Goal: Information Seeking & Learning: Check status

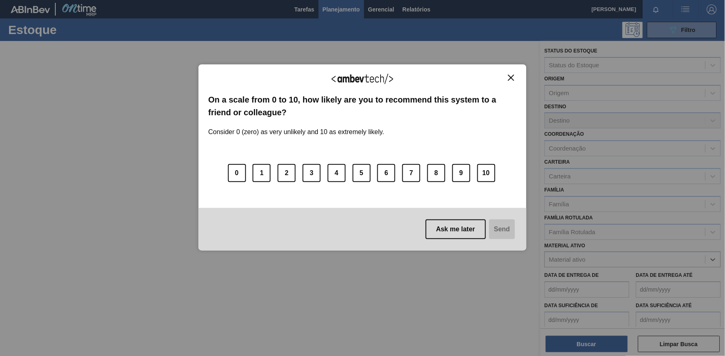
click at [513, 80] on img "Close" at bounding box center [511, 78] width 6 height 6
drag, startPoint x: 510, startPoint y: 78, endPoint x: 518, endPoint y: 116, distance: 38.6
click at [510, 79] on img "Close" at bounding box center [511, 78] width 6 height 6
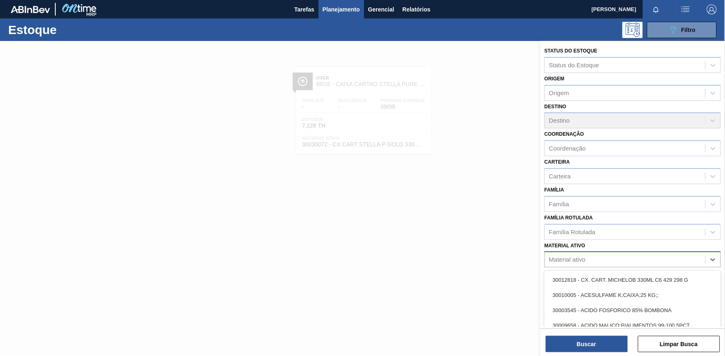
click at [580, 262] on div "Material ativo" at bounding box center [625, 260] width 160 height 12
paste ativo "20008963"
type ativo "20008963"
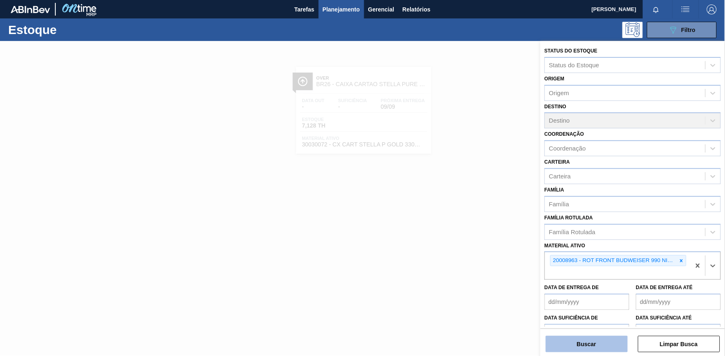
click at [607, 346] on button "Buscar" at bounding box center [587, 344] width 82 height 16
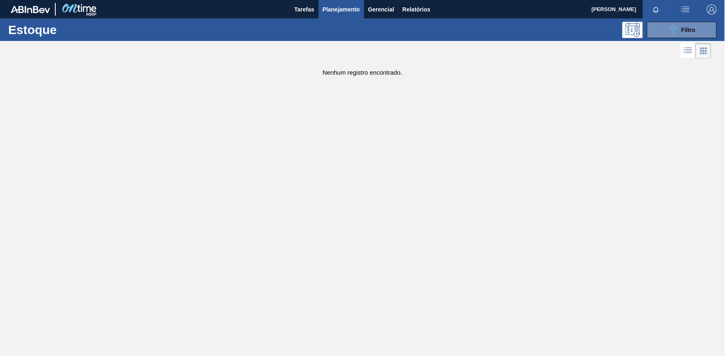
click at [377, 135] on main "Tarefas Planejamento Gerencial Relatórios BEATRIZ FAGUNDES SILVERIO Marcar toda…" at bounding box center [362, 178] width 725 height 356
click at [673, 25] on icon "089F7B8B-B2A5-4AFE-B5C0-19BA573D28AC" at bounding box center [674, 30] width 10 height 10
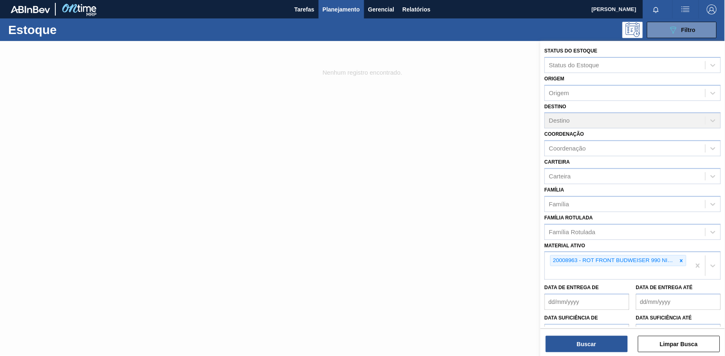
scroll to position [44, 0]
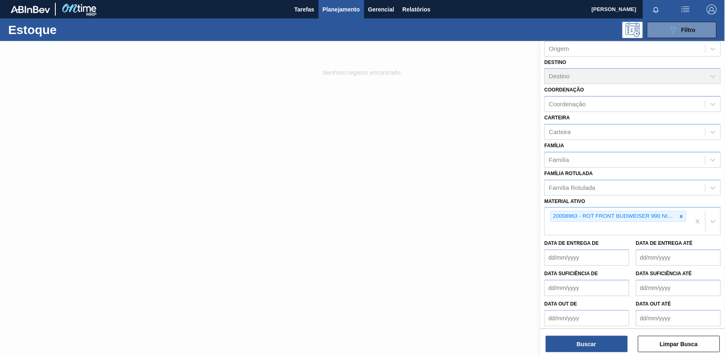
click at [681, 214] on icon at bounding box center [682, 217] width 6 height 6
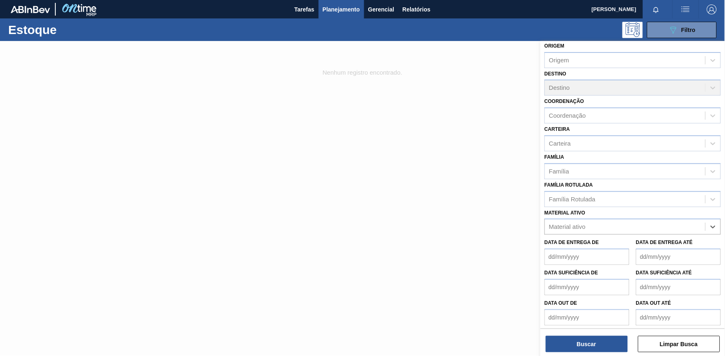
paste ativo "30034694"
type ativo "30034694"
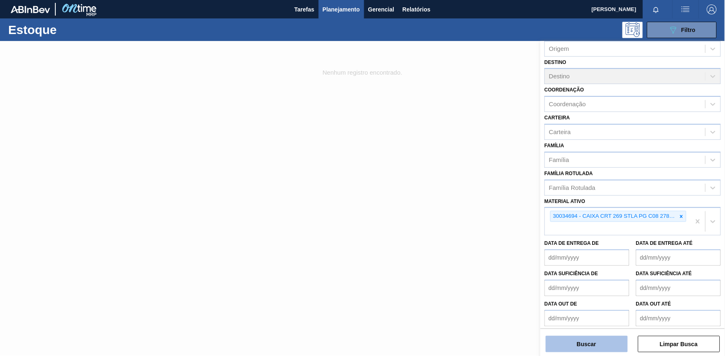
click at [578, 347] on button "Buscar" at bounding box center [587, 344] width 82 height 16
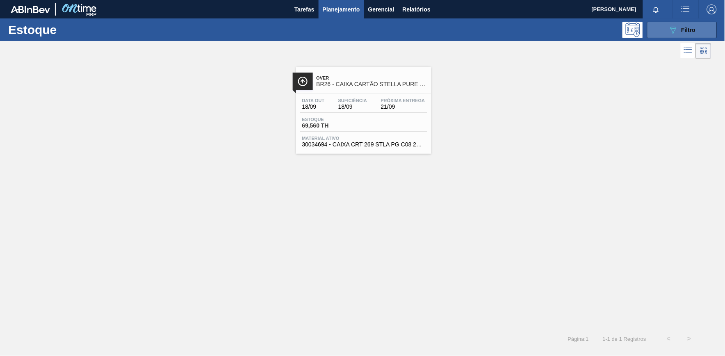
click at [665, 33] on button "089F7B8B-B2A5-4AFE-B5C0-19BA573D28AC Filtro" at bounding box center [682, 30] width 70 height 16
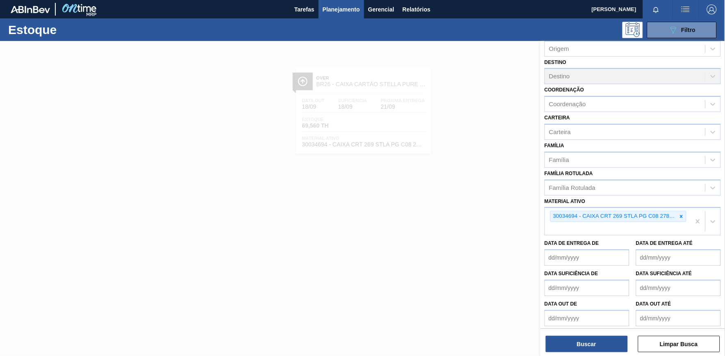
click at [679, 214] on icon at bounding box center [682, 217] width 6 height 6
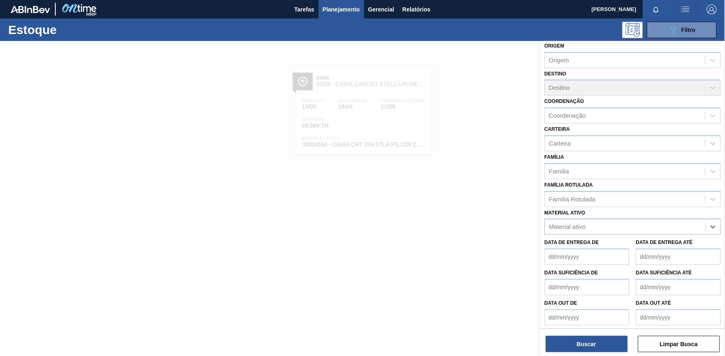
paste ativo "20008538"
type ativo "20008538"
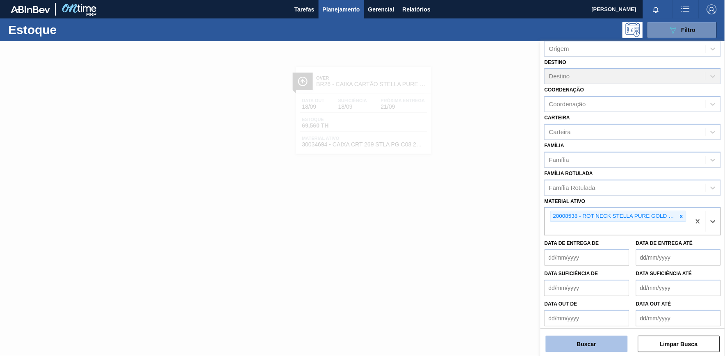
click at [589, 346] on button "Buscar" at bounding box center [587, 344] width 82 height 16
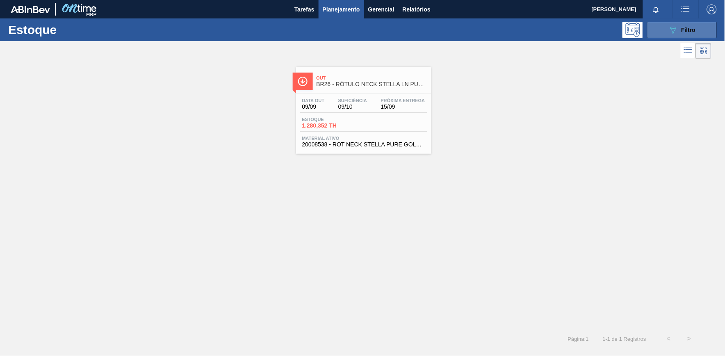
click at [665, 31] on button "089F7B8B-B2A5-4AFE-B5C0-19BA573D28AC Filtro" at bounding box center [682, 30] width 70 height 16
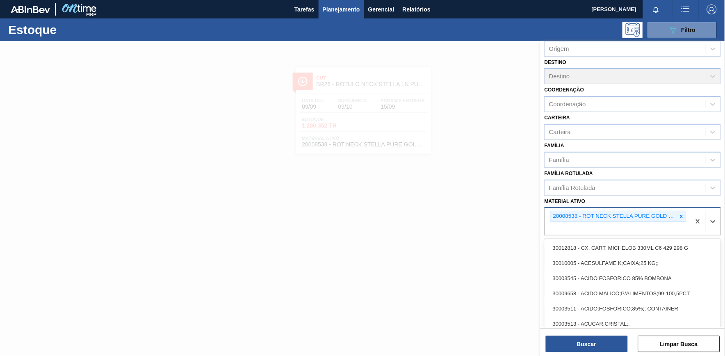
drag, startPoint x: 687, startPoint y: 216, endPoint x: 691, endPoint y: 218, distance: 4.4
click at [688, 216] on div "20008538 - ROT NECK STELLA PURE GOLD 330 CX48MIL" at bounding box center [618, 221] width 146 height 27
click at [682, 214] on icon at bounding box center [682, 217] width 6 height 6
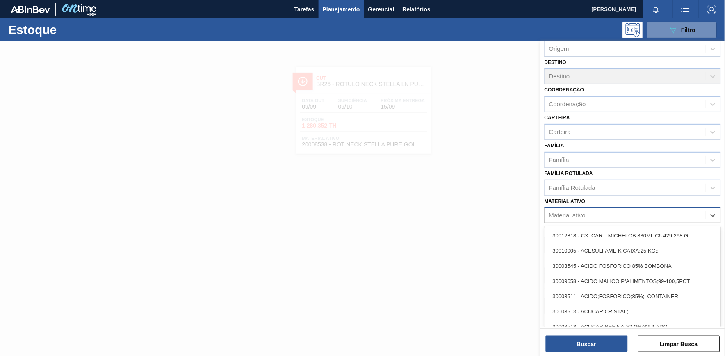
paste ativo "30030072"
type ativo "30030072"
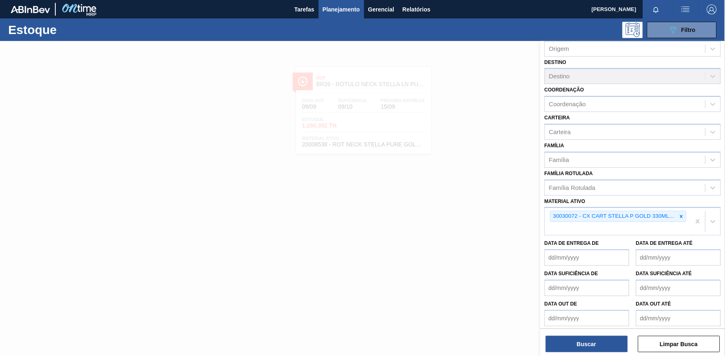
drag, startPoint x: 573, startPoint y: 341, endPoint x: 555, endPoint y: 324, distance: 24.7
click at [571, 341] on button "Buscar" at bounding box center [587, 344] width 82 height 16
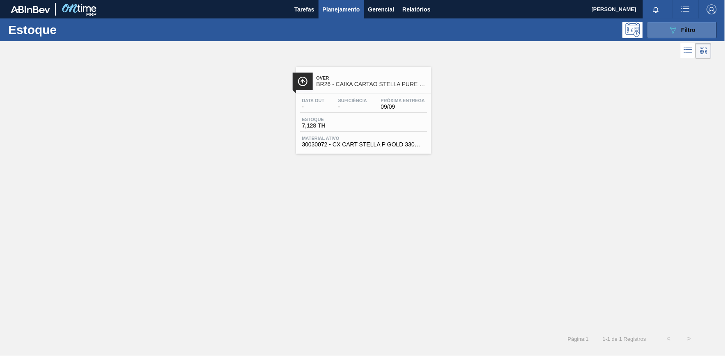
click at [684, 27] on span "Filtro" at bounding box center [689, 30] width 14 height 7
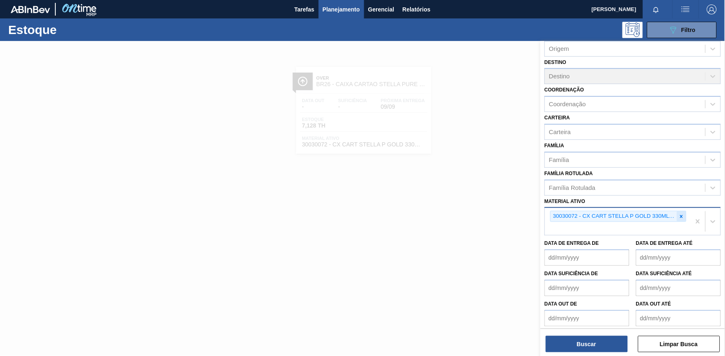
click at [684, 212] on div at bounding box center [681, 216] width 9 height 10
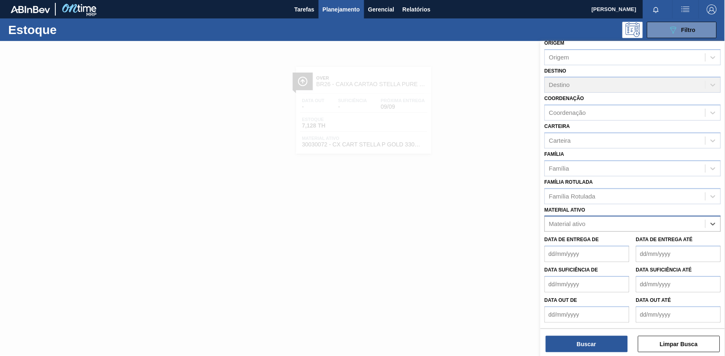
scroll to position [33, 0]
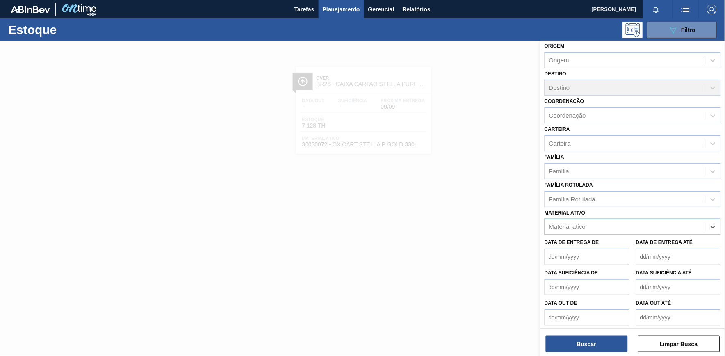
paste ativo "30012834"
type ativo "30012834"
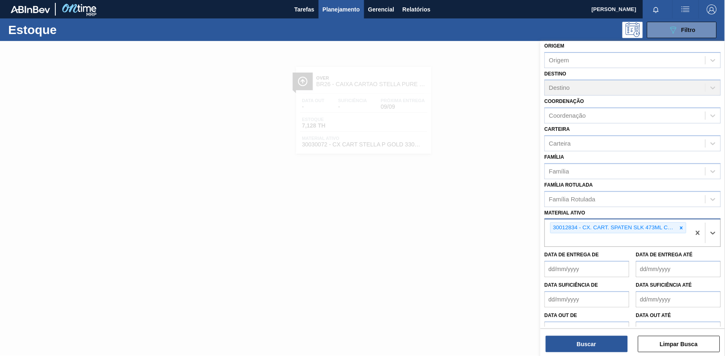
scroll to position [44, 0]
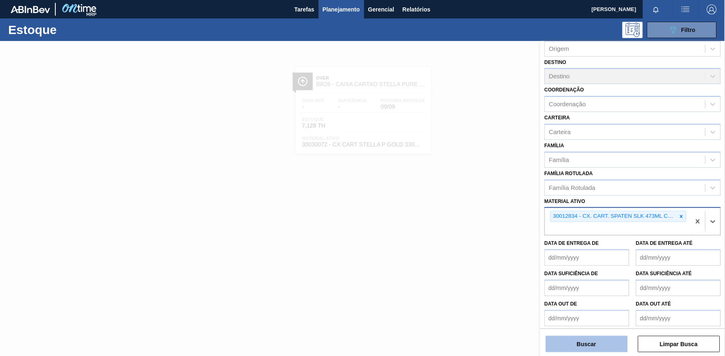
click at [599, 346] on button "Buscar" at bounding box center [587, 344] width 82 height 16
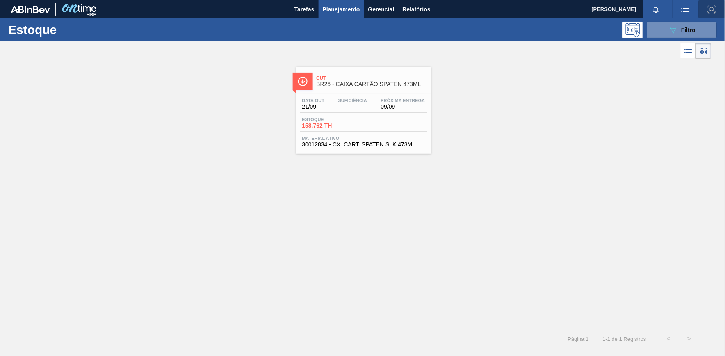
drag, startPoint x: 724, startPoint y: 8, endPoint x: 714, endPoint y: 25, distance: 19.6
click at [720, 18] on button "button" at bounding box center [712, 9] width 26 height 18
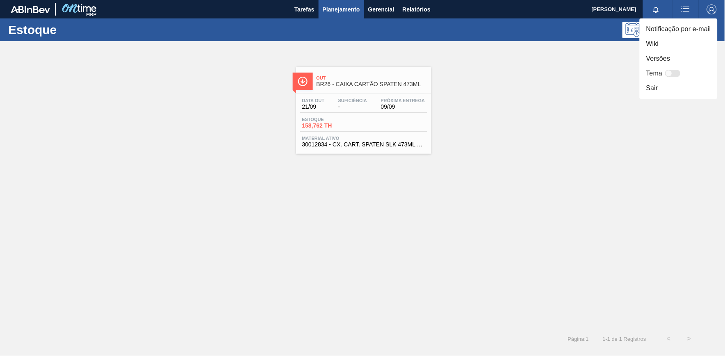
click at [709, 25] on li "Notificação por e-mail" at bounding box center [679, 29] width 78 height 15
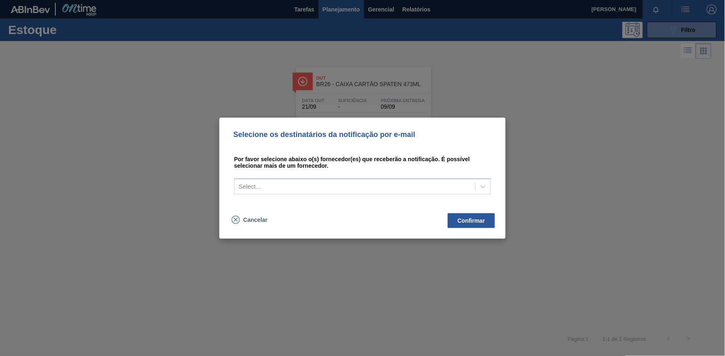
drag, startPoint x: 551, startPoint y: 163, endPoint x: 546, endPoint y: 163, distance: 4.9
click at [548, 163] on div "Selecione os destinatários da notificação por e-mail Por favor selecione abaixo…" at bounding box center [362, 178] width 725 height 356
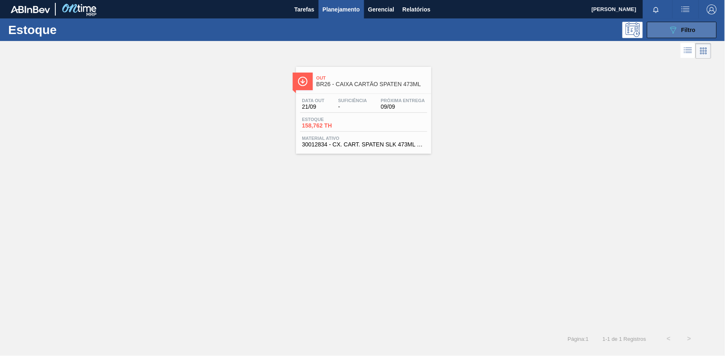
drag, startPoint x: 687, startPoint y: 25, endPoint x: 681, endPoint y: 56, distance: 31.7
click at [687, 25] on div "089F7B8B-B2A5-4AFE-B5C0-19BA573D28AC Filtro" at bounding box center [682, 30] width 27 height 10
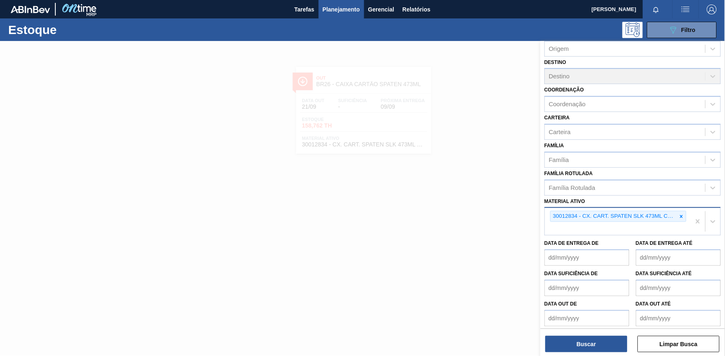
click at [683, 217] on div at bounding box center [681, 216] width 9 height 10
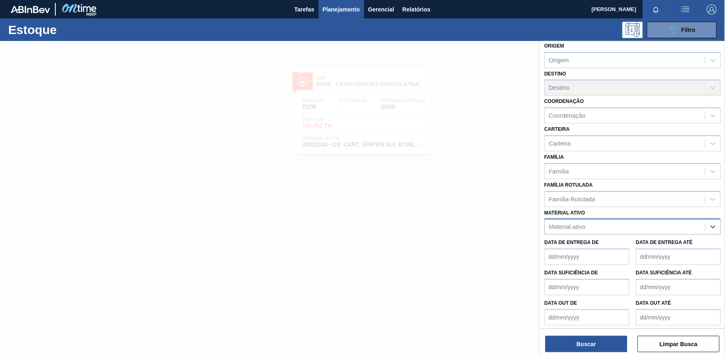
paste ativo "30012600"
type ativo "30012600"
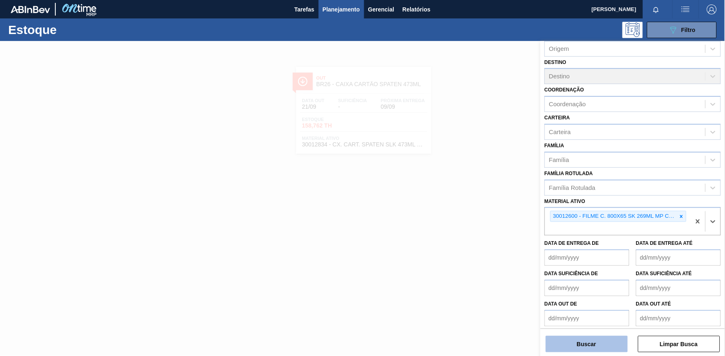
click at [611, 341] on button "Buscar" at bounding box center [587, 344] width 82 height 16
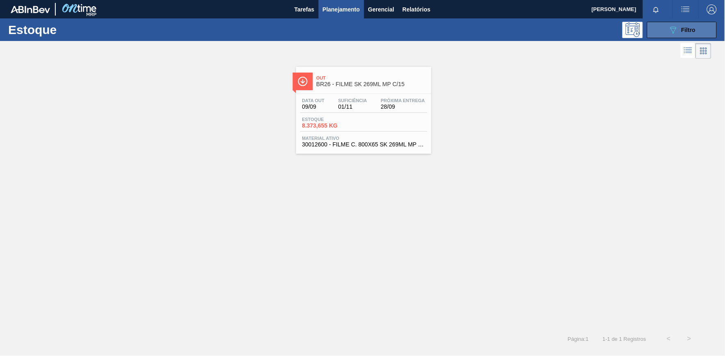
click at [677, 33] on icon "089F7B8B-B2A5-4AFE-B5C0-19BA573D28AC" at bounding box center [674, 30] width 10 height 10
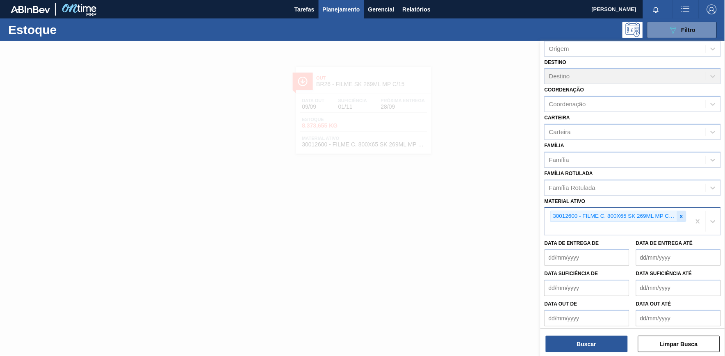
click at [681, 214] on icon at bounding box center [682, 217] width 6 height 6
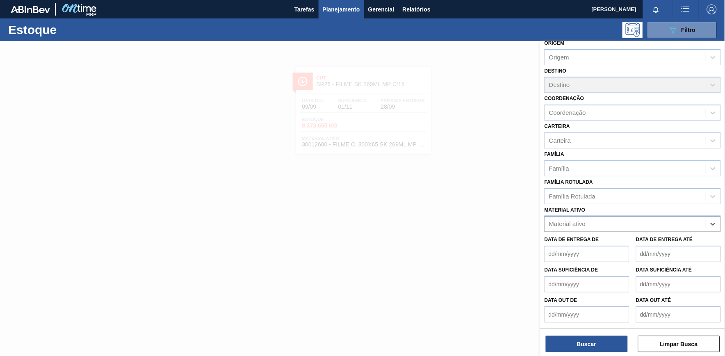
scroll to position [33, 0]
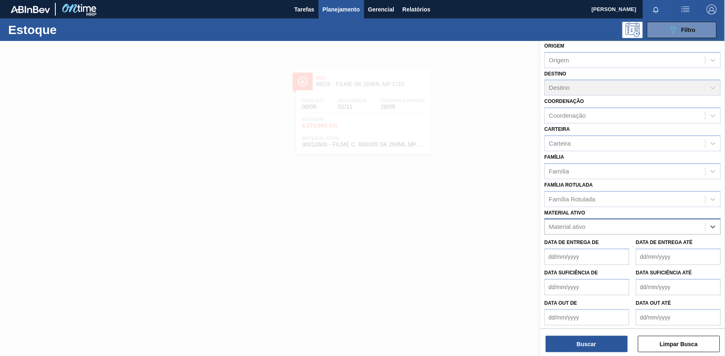
paste ativo "30019068"
type ativo "30019068"
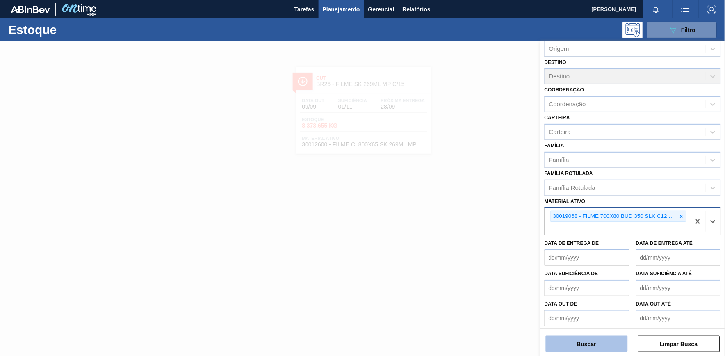
click at [575, 343] on button "Buscar" at bounding box center [587, 344] width 82 height 16
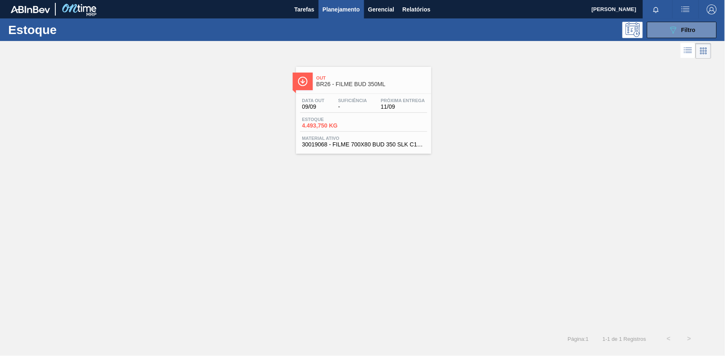
click at [353, 110] on div "Data [DATE] Suficiência - Próxima Entrega 11/09" at bounding box center [363, 105] width 127 height 15
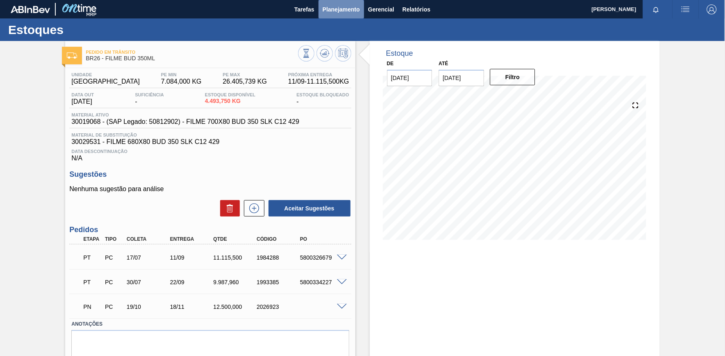
click at [326, 17] on button "Planejamento" at bounding box center [342, 9] width 46 height 18
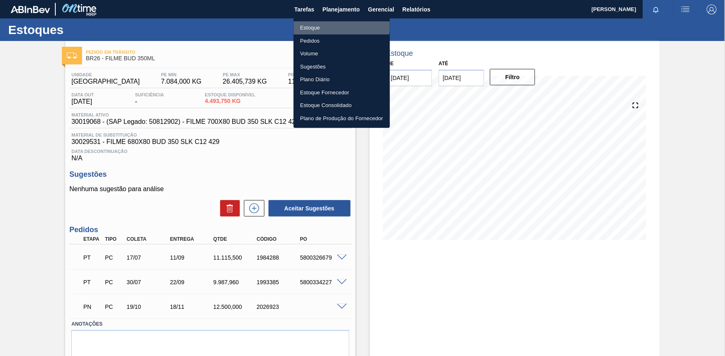
click at [335, 24] on li "Estoque" at bounding box center [342, 27] width 96 height 13
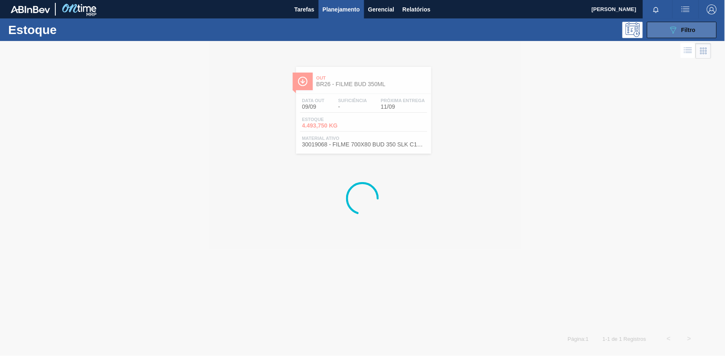
click at [698, 32] on button "089F7B8B-B2A5-4AFE-B5C0-19BA573D28AC Filtro" at bounding box center [682, 30] width 70 height 16
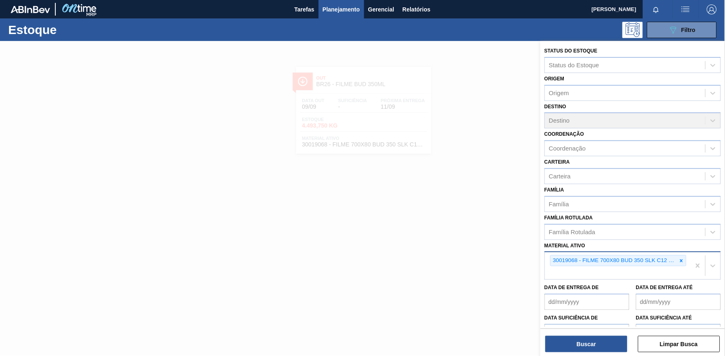
click at [680, 256] on div at bounding box center [681, 261] width 9 height 10
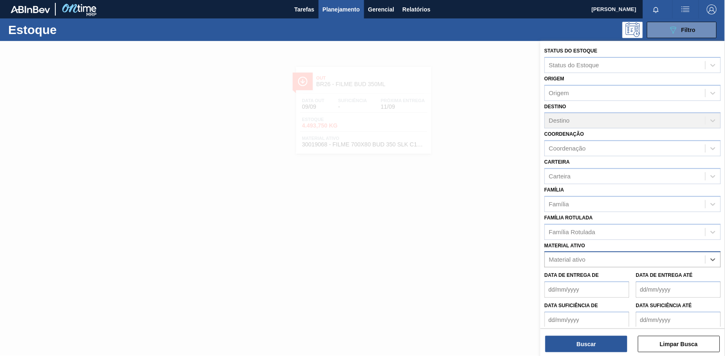
paste ativo "20005451"
type ativo "20005451"
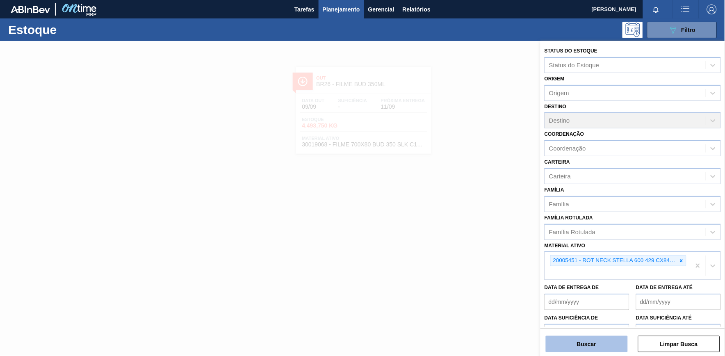
click at [578, 340] on button "Buscar" at bounding box center [587, 344] width 82 height 16
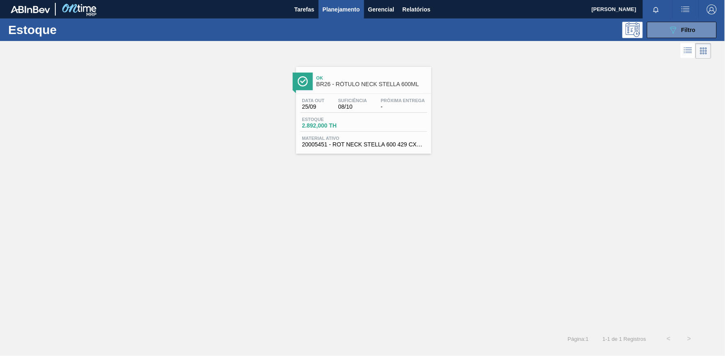
drag, startPoint x: 359, startPoint y: 105, endPoint x: 363, endPoint y: 111, distance: 8.0
click at [359, 104] on span "08/10" at bounding box center [352, 107] width 29 height 6
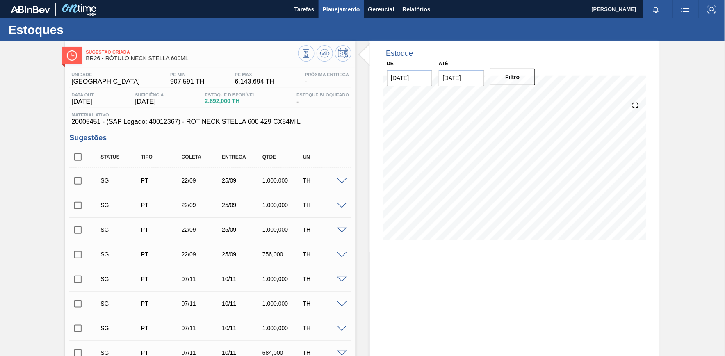
click at [343, 12] on span "Planejamento" at bounding box center [341, 10] width 37 height 10
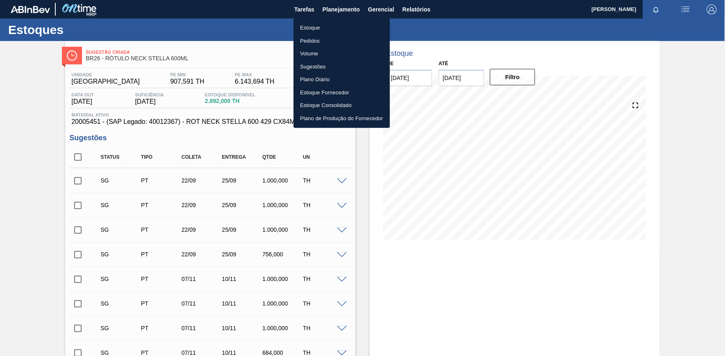
drag, startPoint x: 343, startPoint y: 28, endPoint x: 359, endPoint y: 35, distance: 17.8
click at [343, 28] on li "Estoque" at bounding box center [342, 27] width 96 height 13
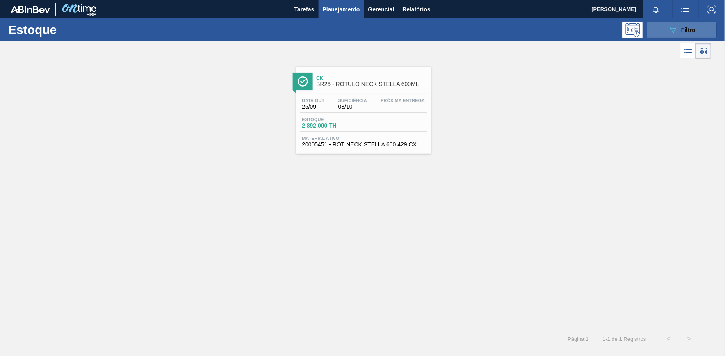
drag, startPoint x: 687, startPoint y: 27, endPoint x: 694, endPoint y: 66, distance: 38.7
click at [687, 27] on span "Filtro" at bounding box center [689, 30] width 14 height 7
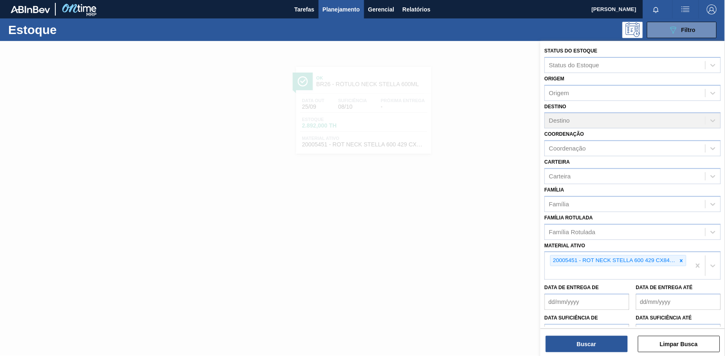
scroll to position [44, 0]
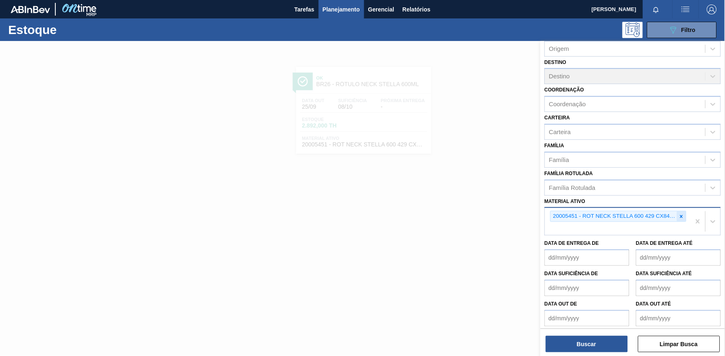
click at [683, 216] on icon at bounding box center [682, 217] width 6 height 6
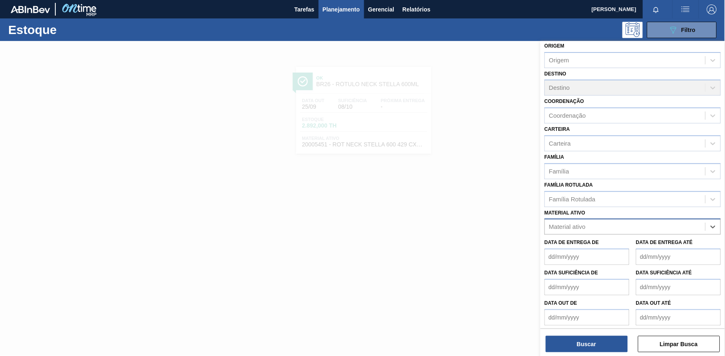
paste ativo "30034619"
type ativo "30034619"
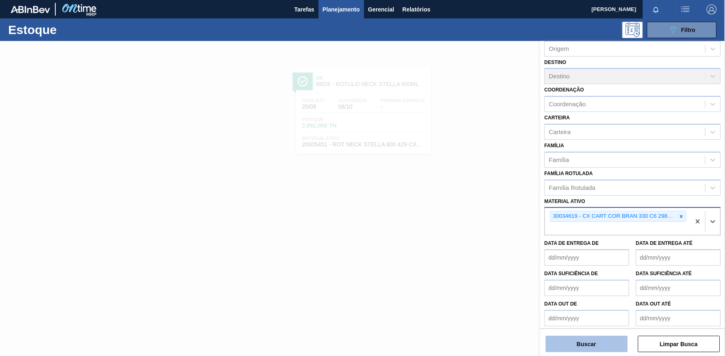
click at [618, 350] on button "Buscar" at bounding box center [587, 344] width 82 height 16
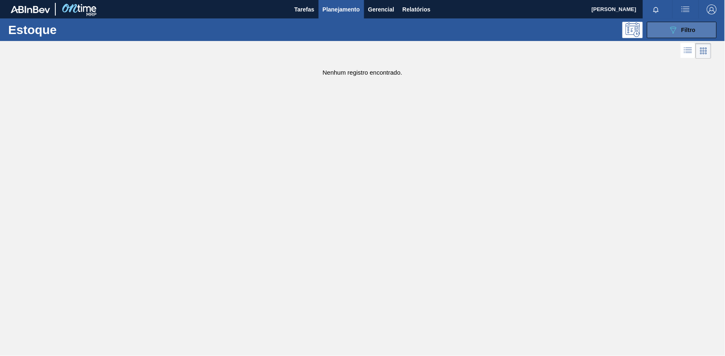
click at [678, 30] on icon "089F7B8B-B2A5-4AFE-B5C0-19BA573D28AC" at bounding box center [674, 30] width 10 height 10
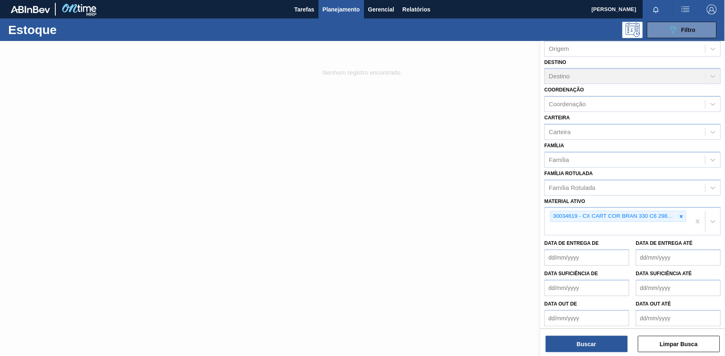
drag, startPoint x: 680, startPoint y: 212, endPoint x: 675, endPoint y: 213, distance: 5.4
click at [679, 214] on icon at bounding box center [682, 217] width 6 height 6
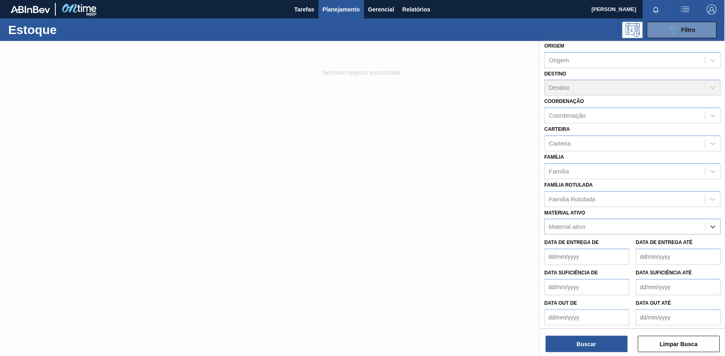
paste ativo "30018550"
type ativo "30018550"
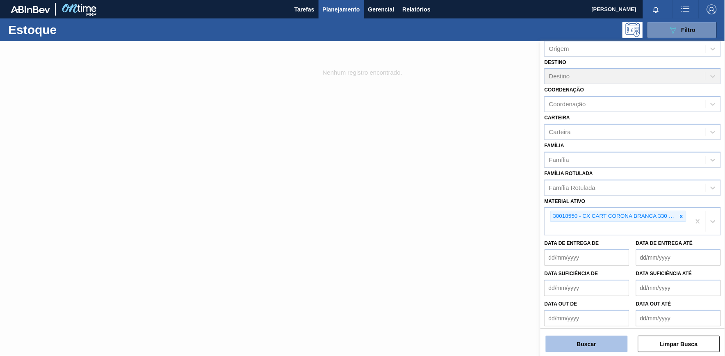
click at [605, 349] on button "Buscar" at bounding box center [587, 344] width 82 height 16
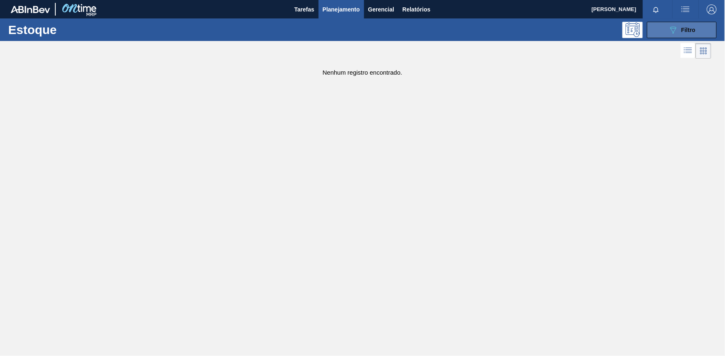
click at [696, 34] on button "089F7B8B-B2A5-4AFE-B5C0-19BA573D28AC Filtro" at bounding box center [682, 30] width 70 height 16
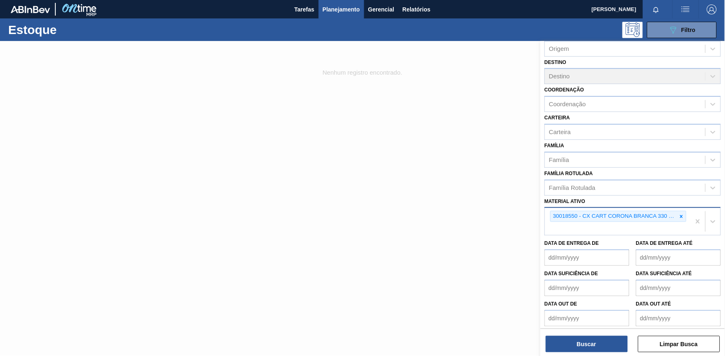
click at [686, 218] on div "30018550 - CX CART CORONA BRANCA 330 C6 298G RED10" at bounding box center [618, 221] width 146 height 27
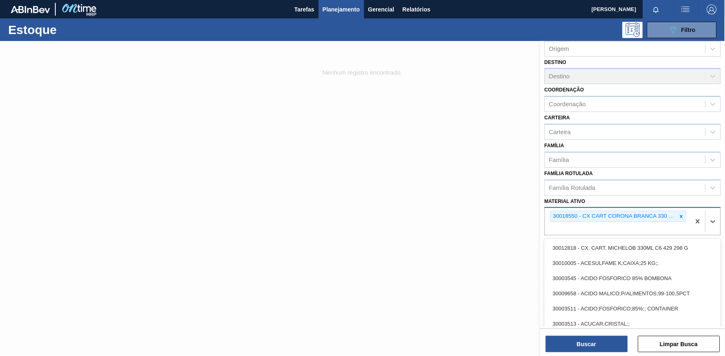
click at [681, 214] on icon at bounding box center [682, 217] width 6 height 6
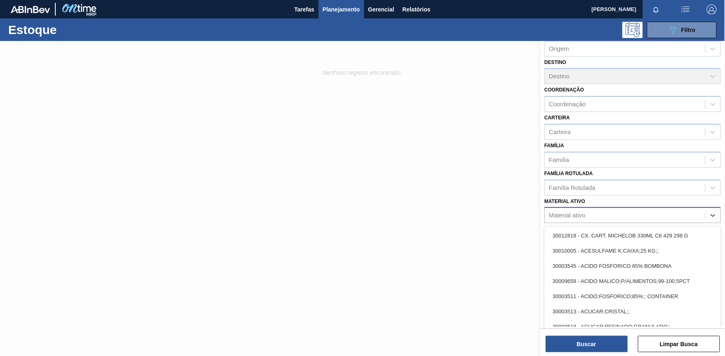
paste ativo "30029006"
type ativo "30029006"
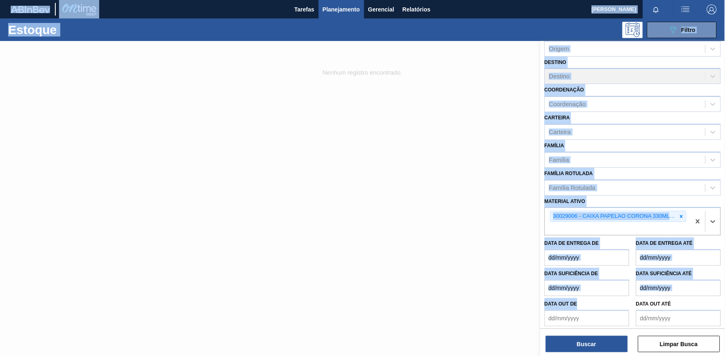
click at [585, 356] on div "Status do Estoque Status do Estoque Origem Origem Destino Destino Coordenação C…" at bounding box center [633, 199] width 185 height 317
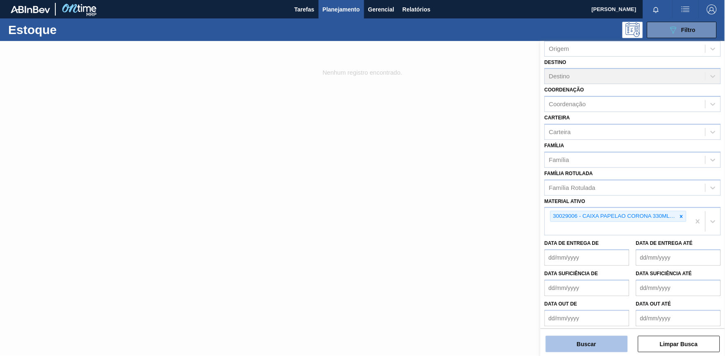
click at [585, 345] on button "Buscar" at bounding box center [587, 344] width 82 height 16
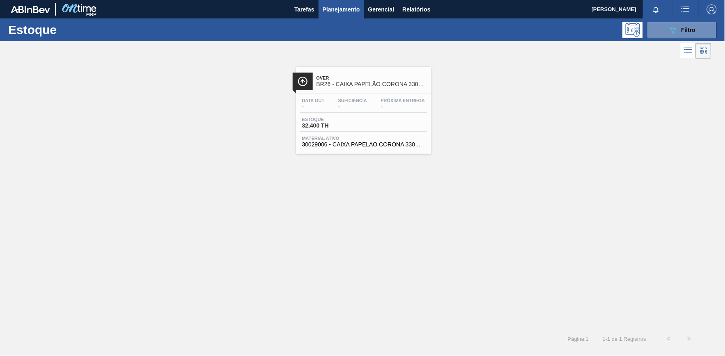
click at [384, 122] on div "Estoque 32,400 TH" at bounding box center [363, 124] width 127 height 15
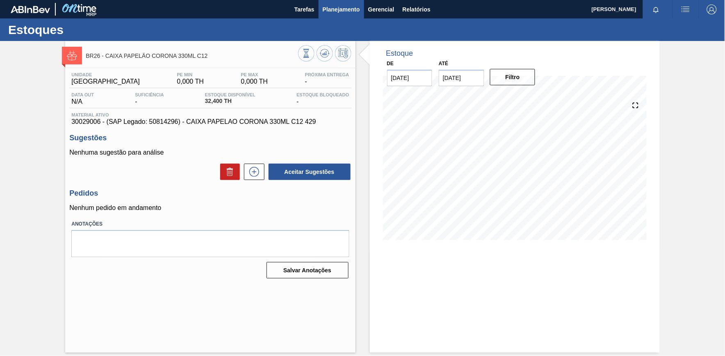
click at [333, 18] on main "Tarefas Planejamento Gerencial Relatórios [PERSON_NAME] SILVERIO Marcar todas c…" at bounding box center [362, 178] width 725 height 356
click at [335, 14] on button "Planejamento" at bounding box center [342, 9] width 46 height 18
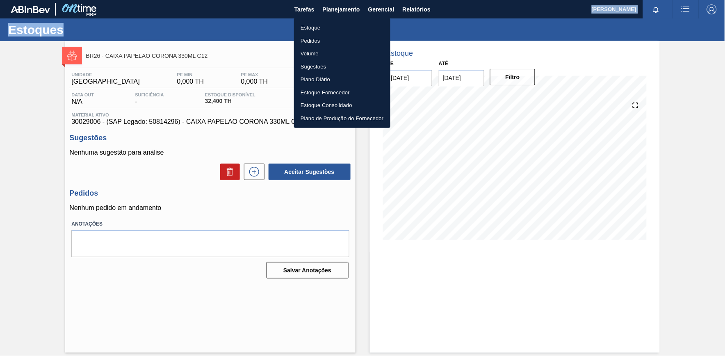
drag, startPoint x: 345, startPoint y: 23, endPoint x: 450, endPoint y: 23, distance: 105.0
click at [346, 23] on li "Estoque" at bounding box center [342, 27] width 96 height 13
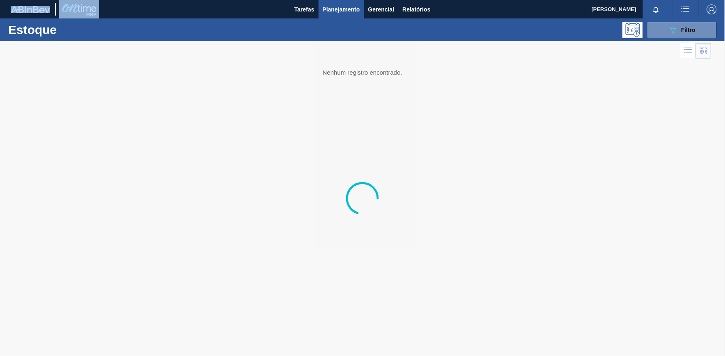
drag, startPoint x: 686, startPoint y: 32, endPoint x: 688, endPoint y: 53, distance: 21.4
click at [686, 32] on span "Filtro" at bounding box center [689, 30] width 14 height 7
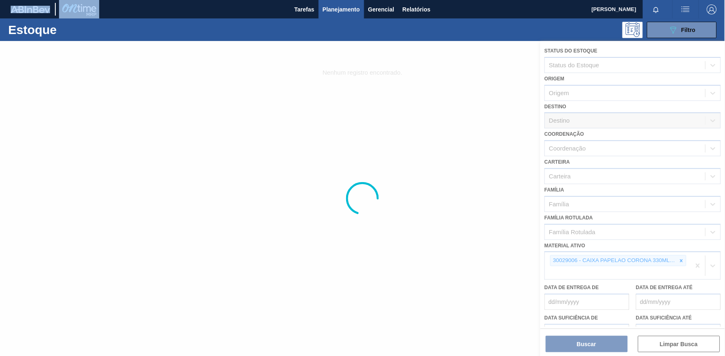
click at [683, 258] on icon at bounding box center [682, 261] width 6 height 6
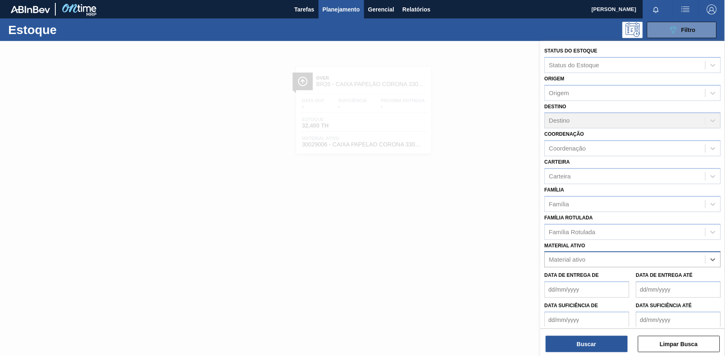
paste ativo "30012841"
type ativo "30012841"
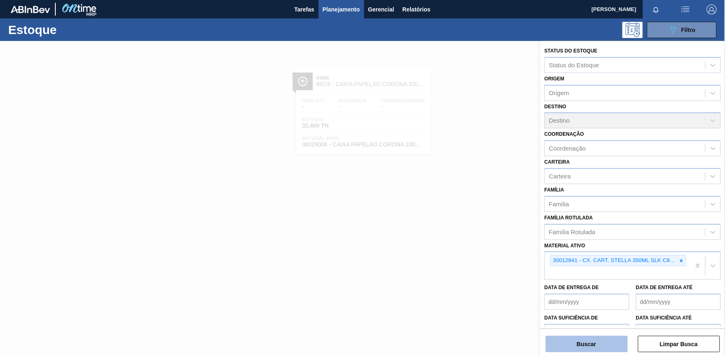
click at [584, 342] on button "Buscar" at bounding box center [587, 344] width 82 height 16
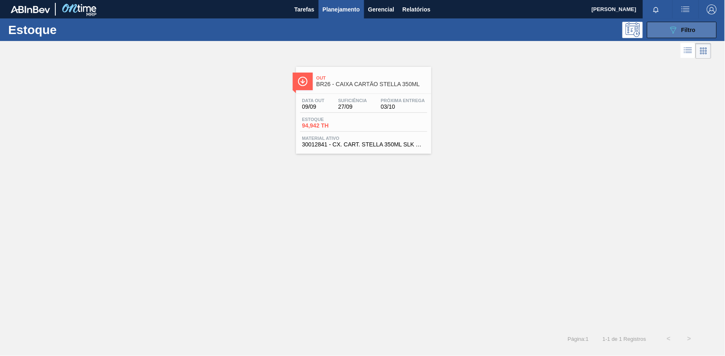
click at [663, 30] on button "089F7B8B-B2A5-4AFE-B5C0-19BA573D28AC Filtro" at bounding box center [682, 30] width 70 height 16
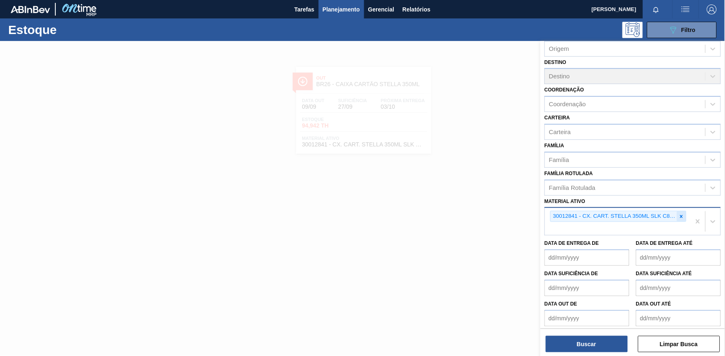
click at [685, 212] on div at bounding box center [681, 216] width 9 height 10
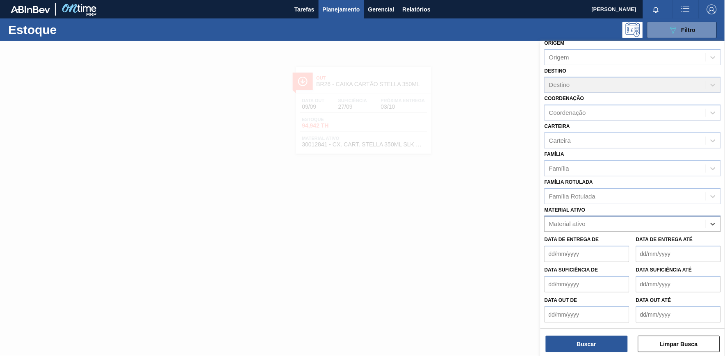
scroll to position [33, 0]
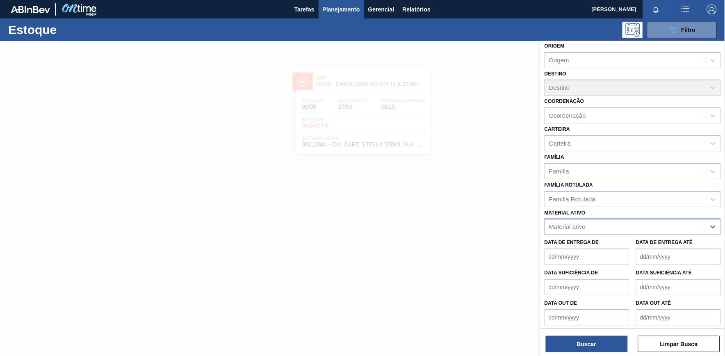
paste ativo "30029328"
type ativo "30029328"
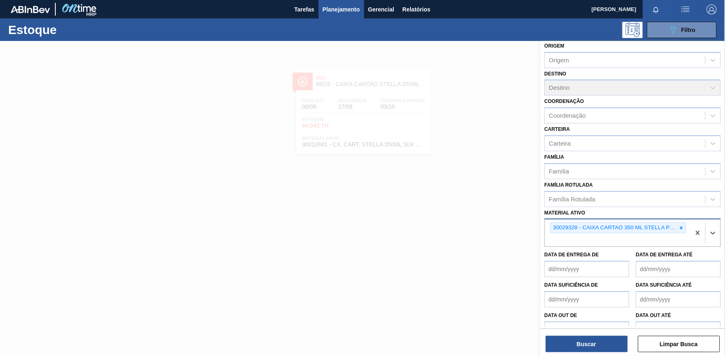
scroll to position [44, 0]
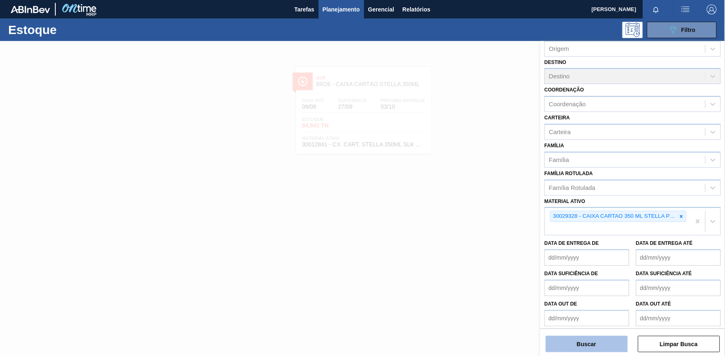
click at [576, 345] on button "Buscar" at bounding box center [587, 344] width 82 height 16
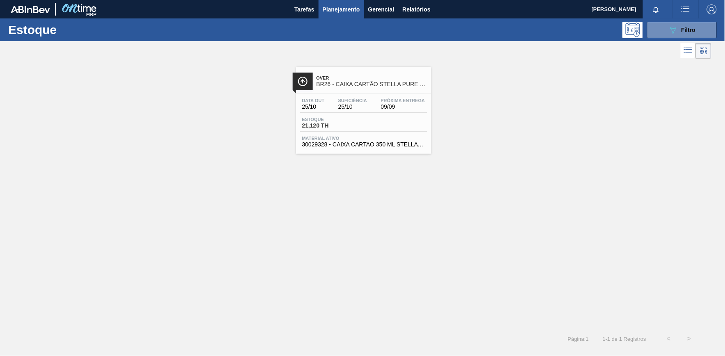
click at [317, 134] on div "Data [DATE] Suficiência 25/10 Próxima Entrega 09/09 Estoque 21,120 TH Material …" at bounding box center [363, 122] width 135 height 56
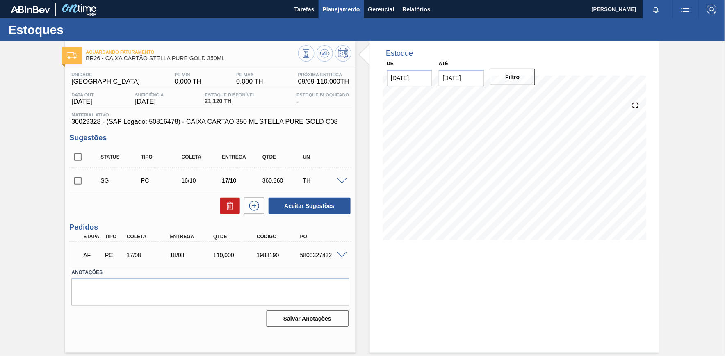
click at [332, 5] on span "Planejamento" at bounding box center [341, 10] width 37 height 10
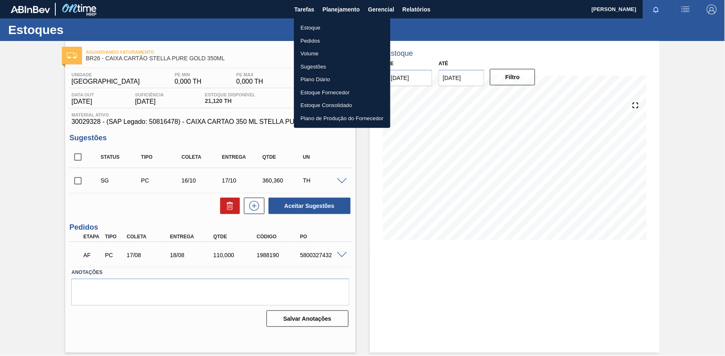
click at [688, 25] on div at bounding box center [362, 178] width 725 height 356
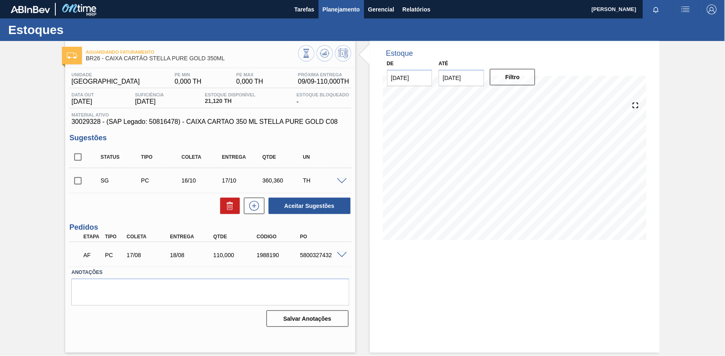
click at [350, 9] on span "Planejamento" at bounding box center [341, 10] width 37 height 10
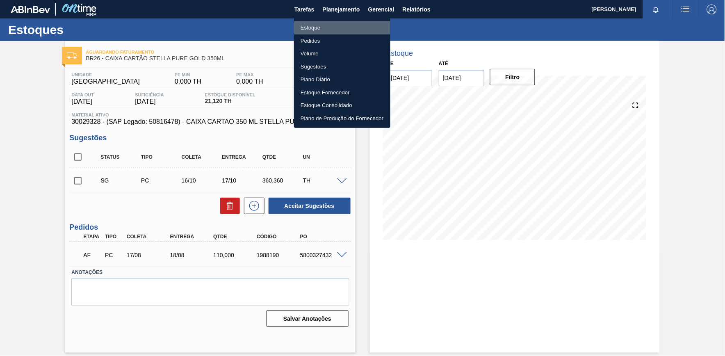
click at [355, 26] on li "Estoque" at bounding box center [342, 27] width 96 height 13
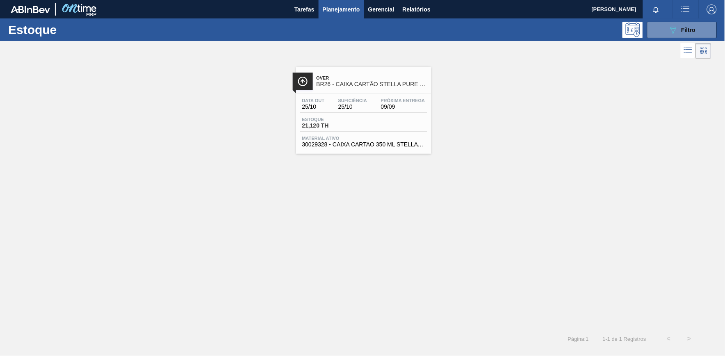
click at [683, 39] on div "Estoque 089F7B8B-B2A5-4AFE-B5C0-19BA573D28AC Filtro" at bounding box center [362, 29] width 725 height 23
click at [675, 32] on icon "089F7B8B-B2A5-4AFE-B5C0-19BA573D28AC" at bounding box center [674, 30] width 10 height 10
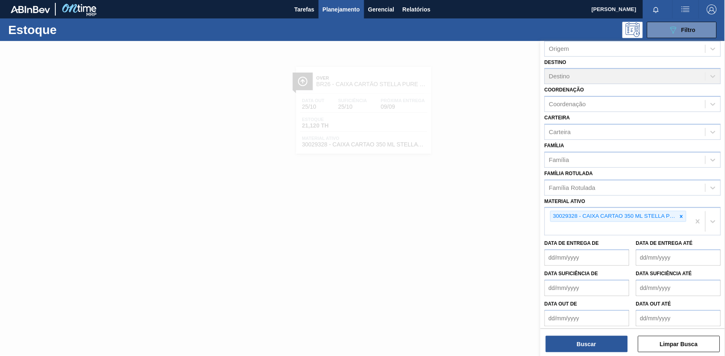
click at [679, 215] on icon at bounding box center [682, 217] width 6 height 6
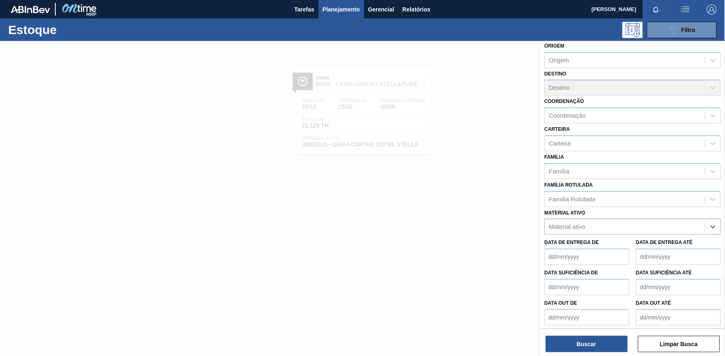
paste ativo "30033772"
type ativo "30033772"
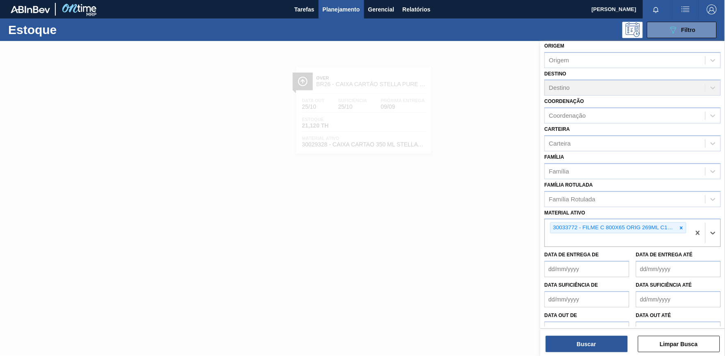
scroll to position [44, 0]
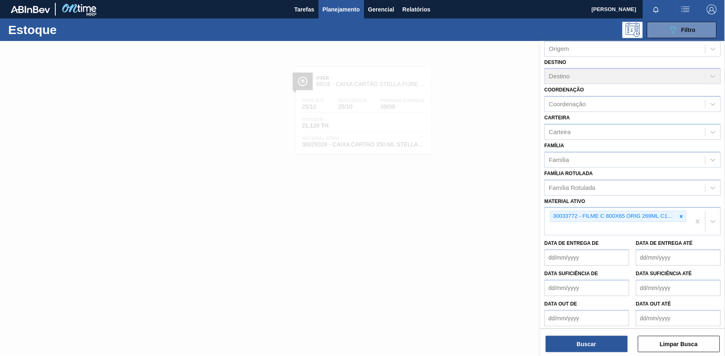
drag, startPoint x: 584, startPoint y: 345, endPoint x: 581, endPoint y: 341, distance: 4.6
click at [584, 345] on button "Buscar" at bounding box center [587, 344] width 82 height 16
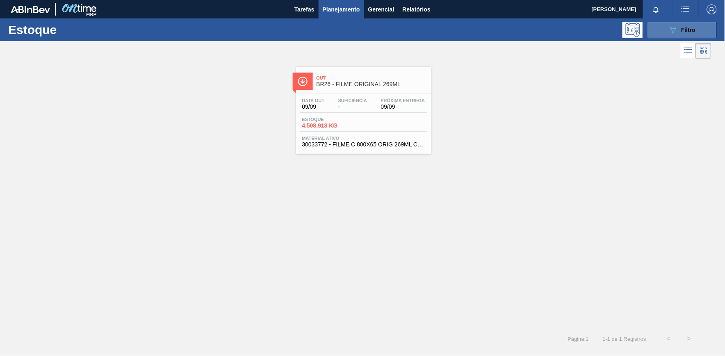
click at [671, 23] on button "089F7B8B-B2A5-4AFE-B5C0-19BA573D28AC Filtro" at bounding box center [682, 30] width 70 height 16
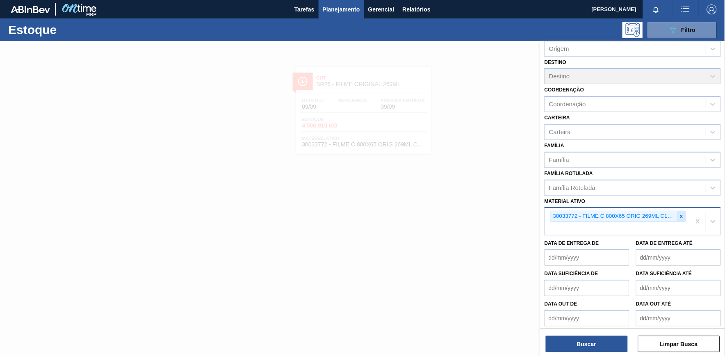
click at [683, 216] on icon at bounding box center [682, 217] width 6 height 6
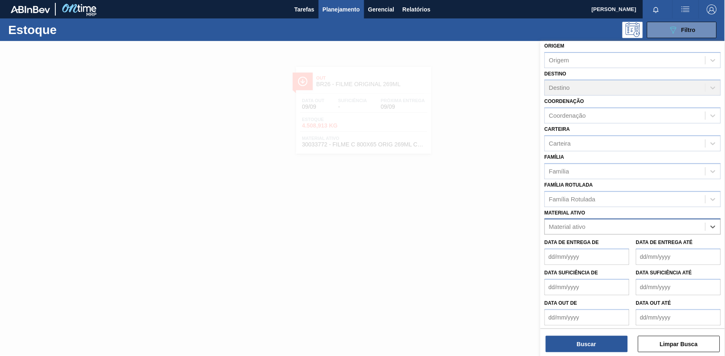
paste ativo "30012565"
type ativo "30012565"
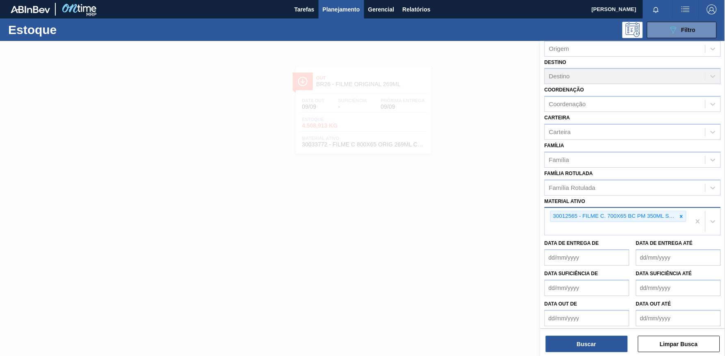
drag, startPoint x: 580, startPoint y: 341, endPoint x: 548, endPoint y: 342, distance: 32.0
click at [579, 341] on button "Buscar" at bounding box center [587, 344] width 82 height 16
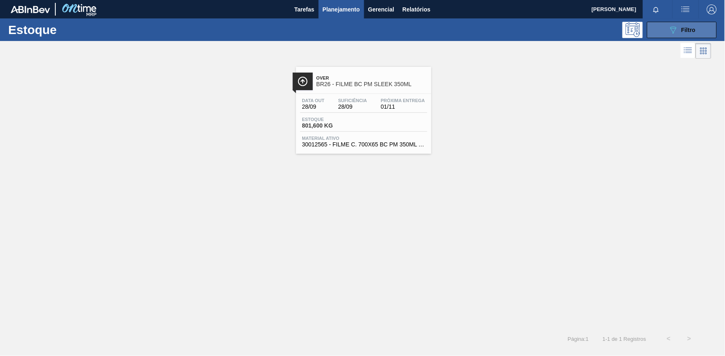
click at [649, 35] on button "089F7B8B-B2A5-4AFE-B5C0-19BA573D28AC Filtro" at bounding box center [682, 30] width 70 height 16
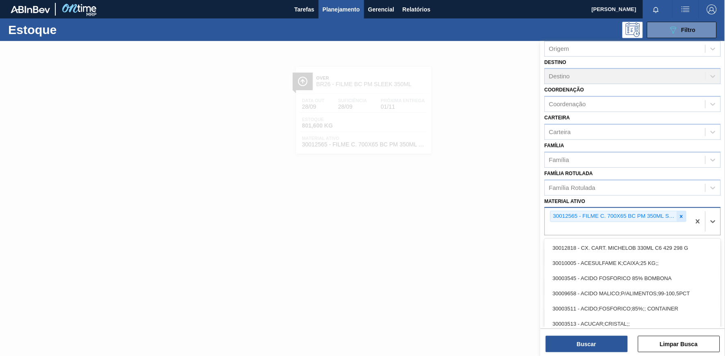
click at [687, 213] on div "30012565 - FILME C. 700X65 BC PM 350ML SLK C12 429" at bounding box center [618, 221] width 146 height 27
click at [683, 214] on icon at bounding box center [682, 217] width 6 height 6
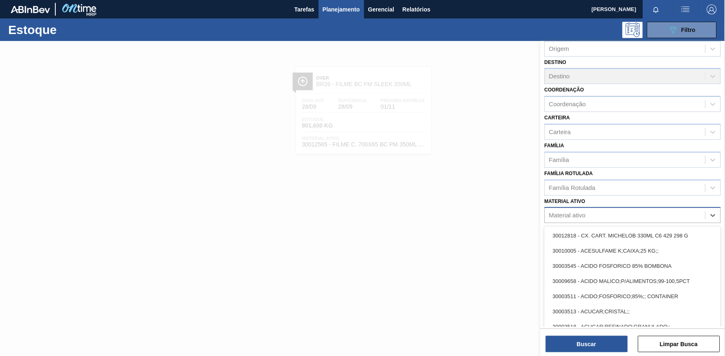
paste ativo "30012577"
type ativo "30012577"
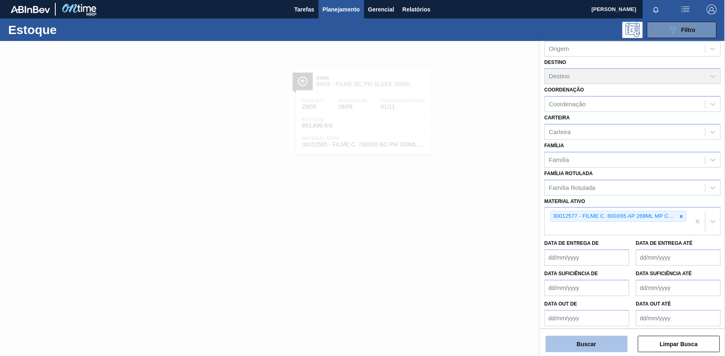
click at [585, 347] on button "Buscar" at bounding box center [587, 344] width 82 height 16
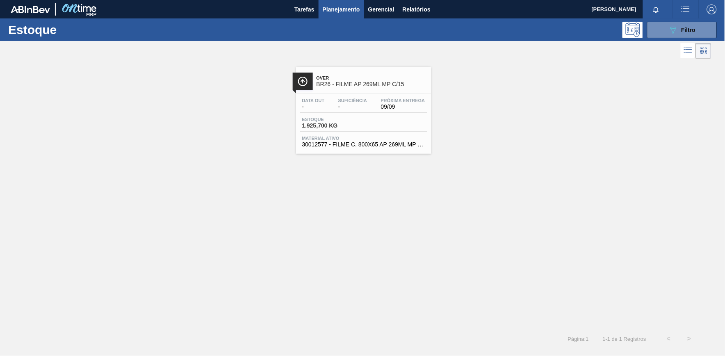
click at [371, 140] on span "Material ativo" at bounding box center [363, 138] width 123 height 5
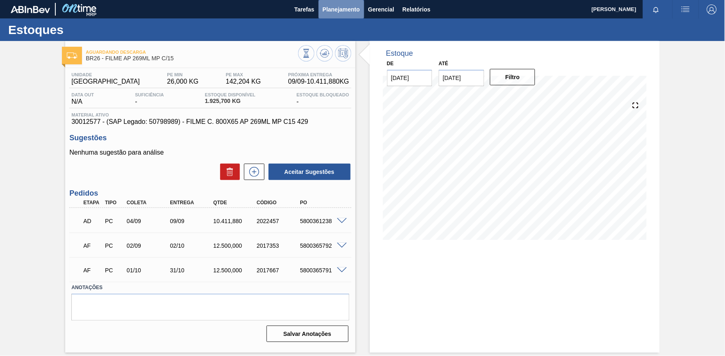
click at [348, 10] on span "Planejamento" at bounding box center [341, 10] width 37 height 10
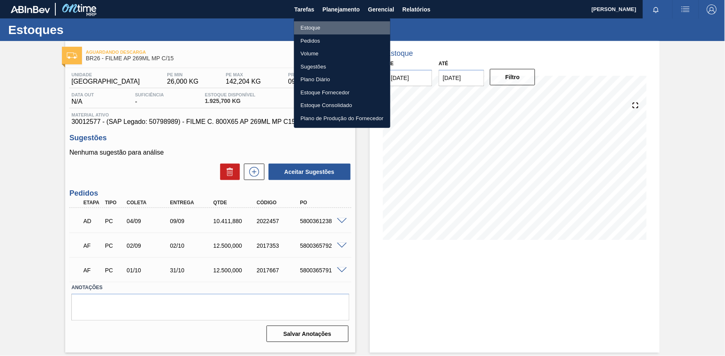
drag, startPoint x: 349, startPoint y: 25, endPoint x: 398, endPoint y: 26, distance: 48.8
click at [349, 25] on li "Estoque" at bounding box center [342, 27] width 96 height 13
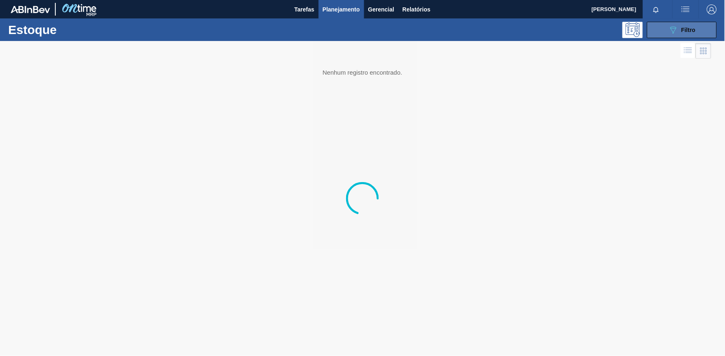
click at [685, 27] on span "Filtro" at bounding box center [689, 30] width 14 height 7
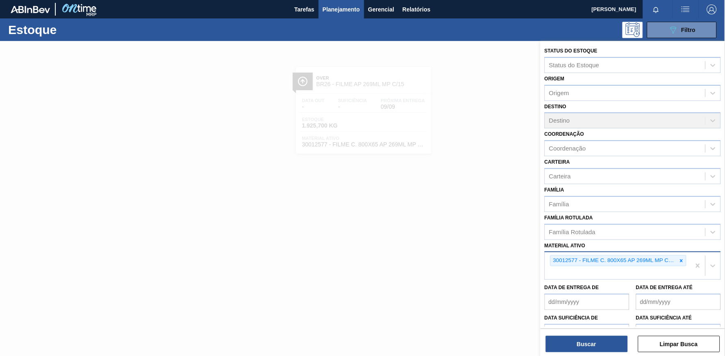
drag, startPoint x: 686, startPoint y: 258, endPoint x: 676, endPoint y: 257, distance: 10.4
click at [686, 258] on div "30012577 - FILME C. 800X65 AP 269ML MP C15 429" at bounding box center [618, 265] width 146 height 27
click at [682, 260] on icon at bounding box center [682, 261] width 6 height 6
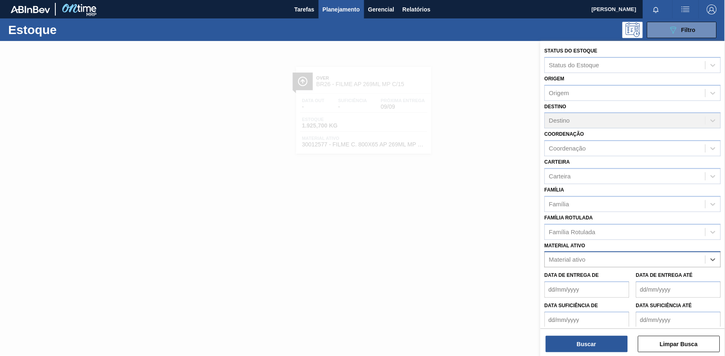
paste ativo "30003393"
type ativo "30003393"
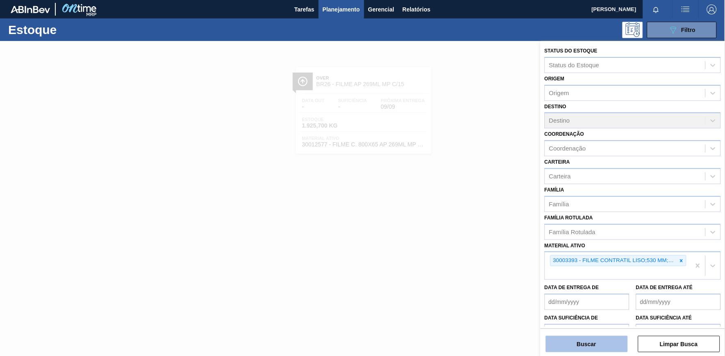
click at [601, 338] on button "Buscar" at bounding box center [587, 344] width 82 height 16
